Goal: Find specific page/section: Find specific page/section

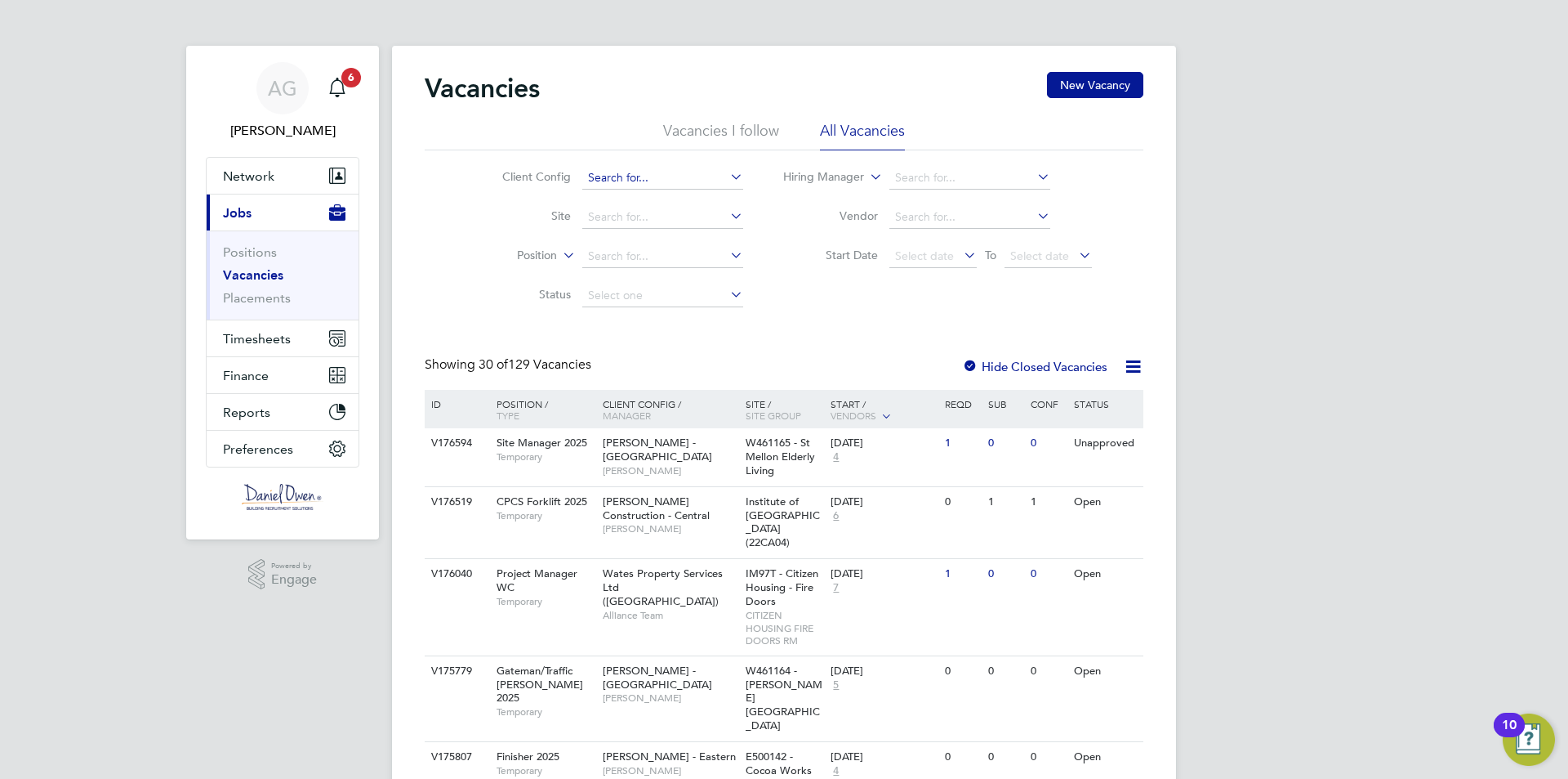
click at [638, 175] on input at bounding box center [663, 179] width 161 height 23
click at [447, 213] on div "Client Config Site Position Status Hiring Manager Vendor Start Date Select date…" at bounding box center [784, 233] width 719 height 165
click at [661, 180] on input at bounding box center [663, 179] width 161 height 23
click at [676, 235] on li "Wate s Property Services Ltd (Central & North)" at bounding box center [747, 244] width 333 height 22
type input "Wates Property Services Ltd (Central & North)"
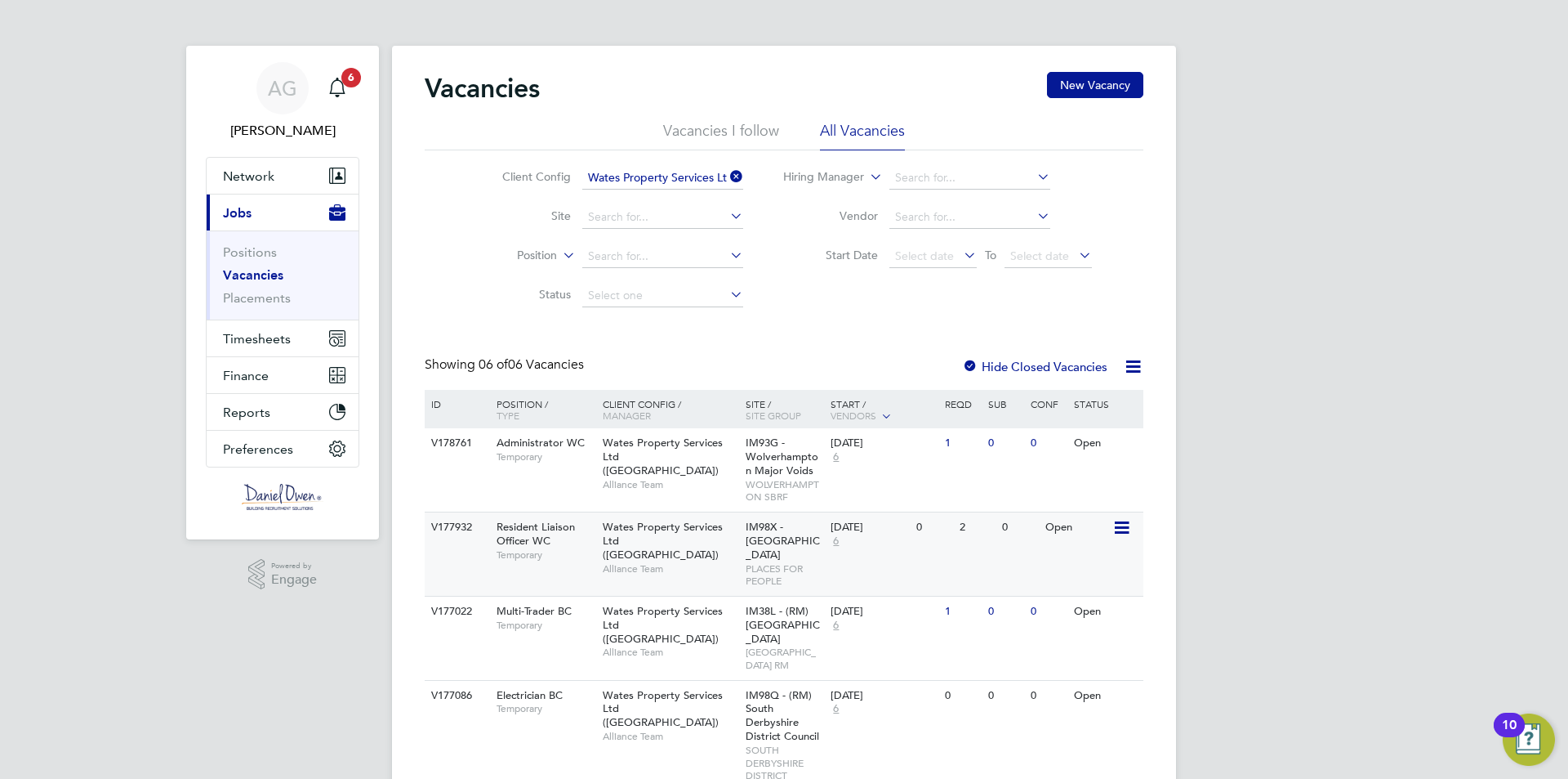
click at [559, 546] on div "Resident Liaison Officer WC Temporary" at bounding box center [541, 541] width 115 height 56
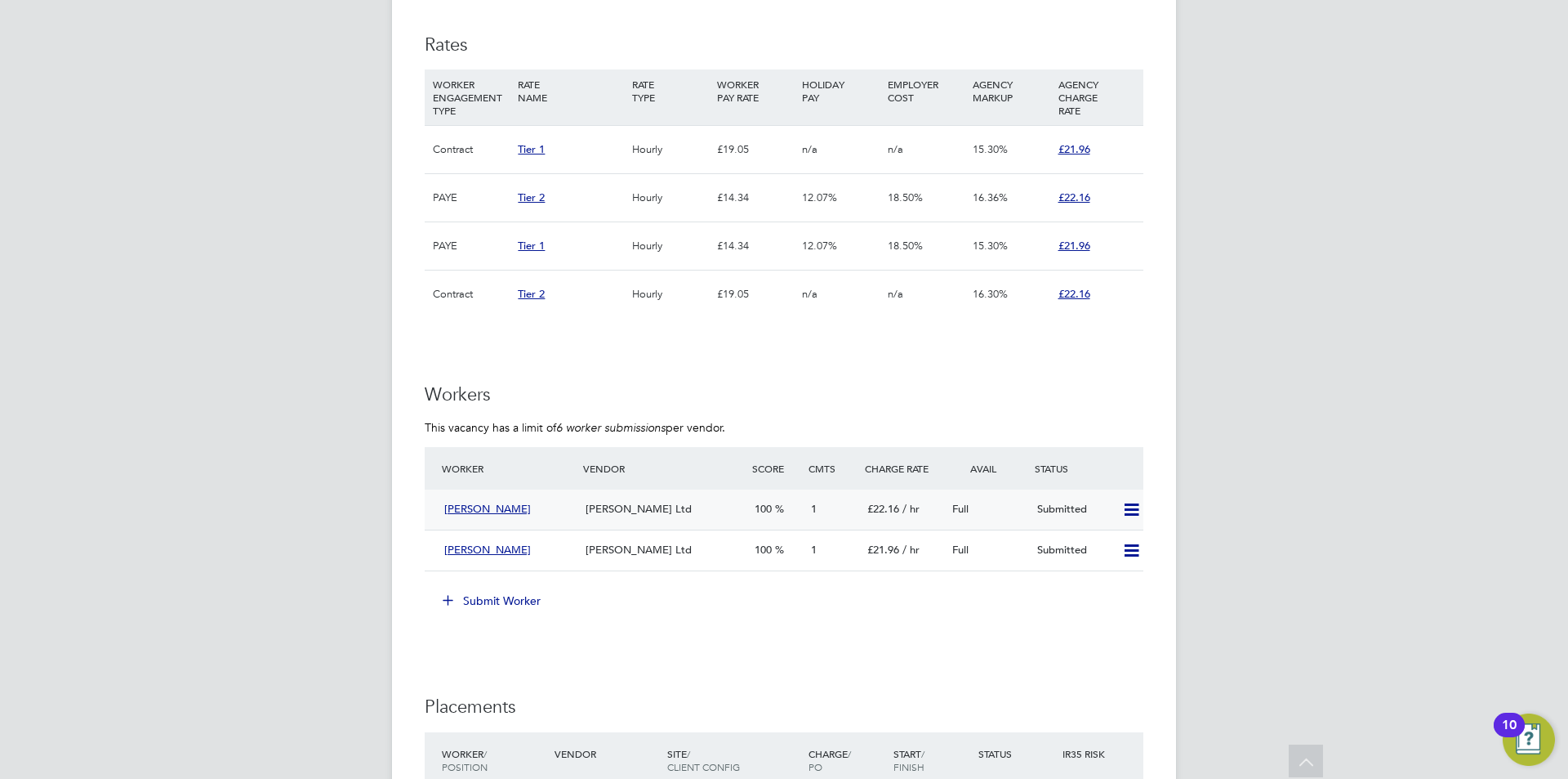
click at [1126, 507] on icon at bounding box center [1131, 510] width 20 height 14
click at [1086, 506] on div "Submitted" at bounding box center [1073, 510] width 85 height 27
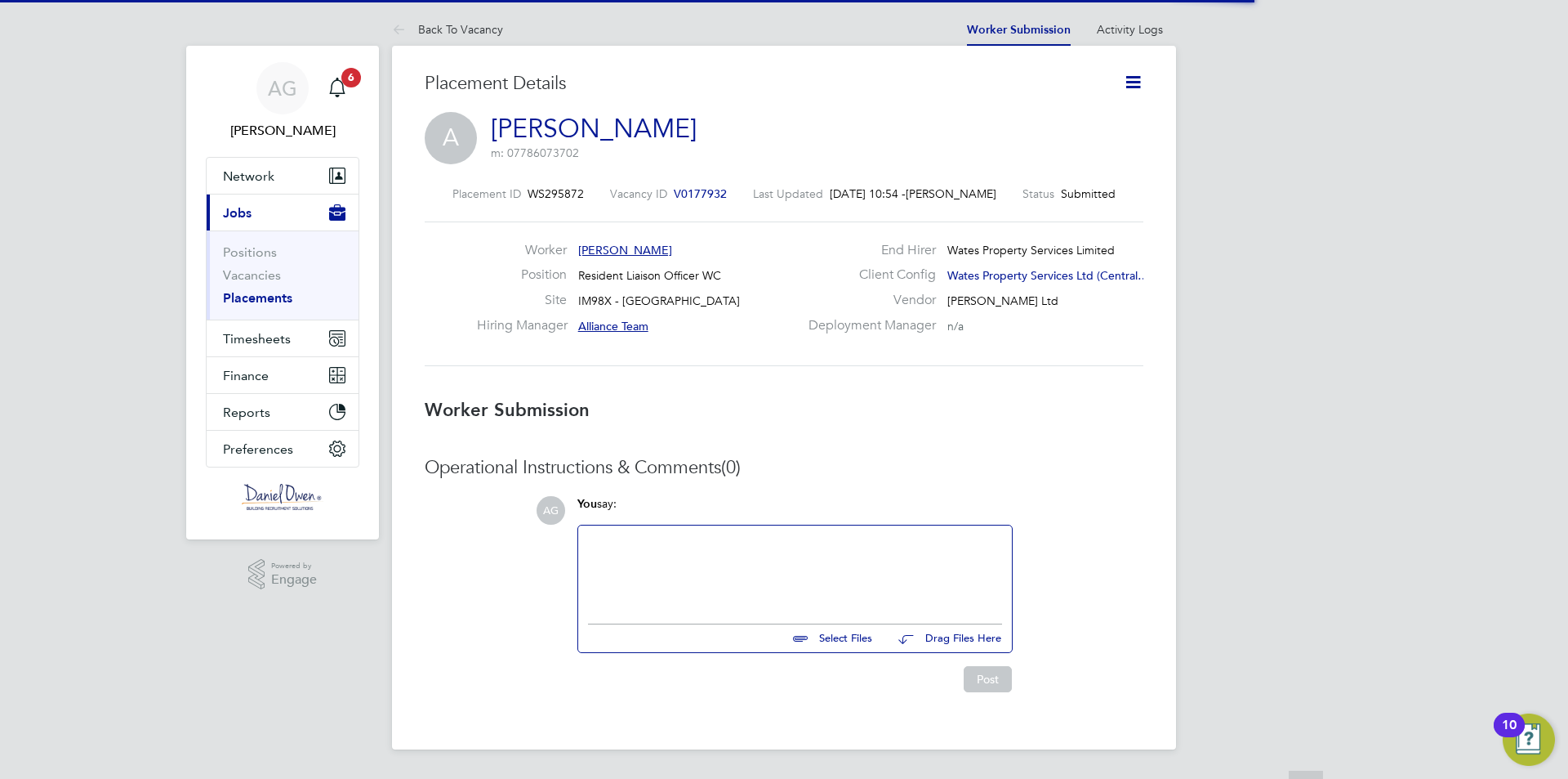
scroll to position [8, 8]
